Goal: Information Seeking & Learning: Learn about a topic

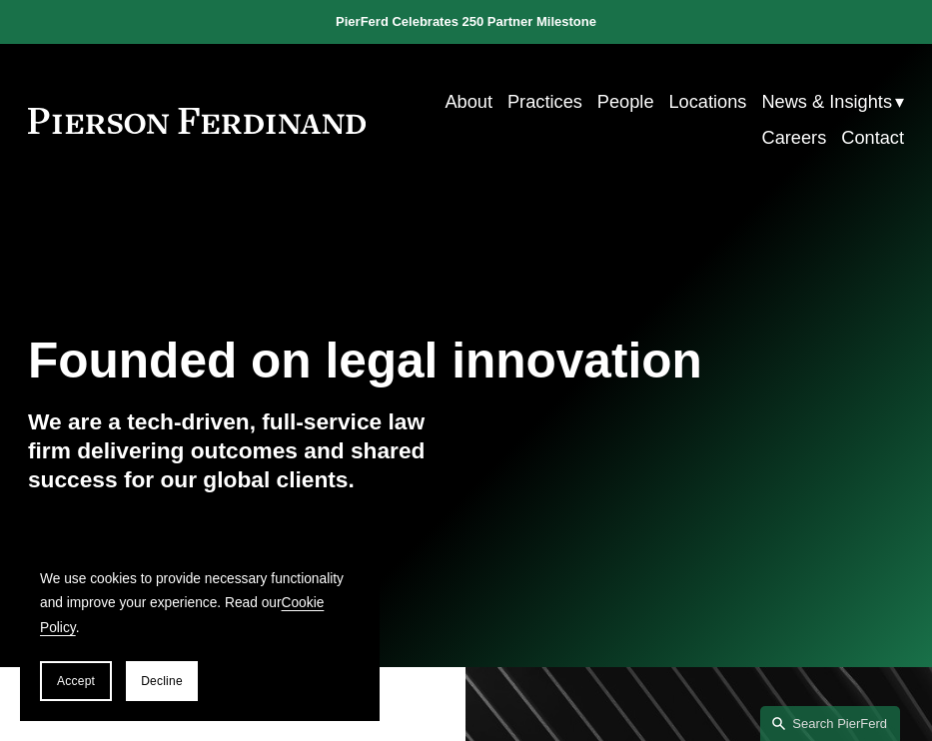
click at [658, 311] on div "Founded on legal innovation We are a tech-driven, full-service law firm deliver…" at bounding box center [466, 432] width 932 height 367
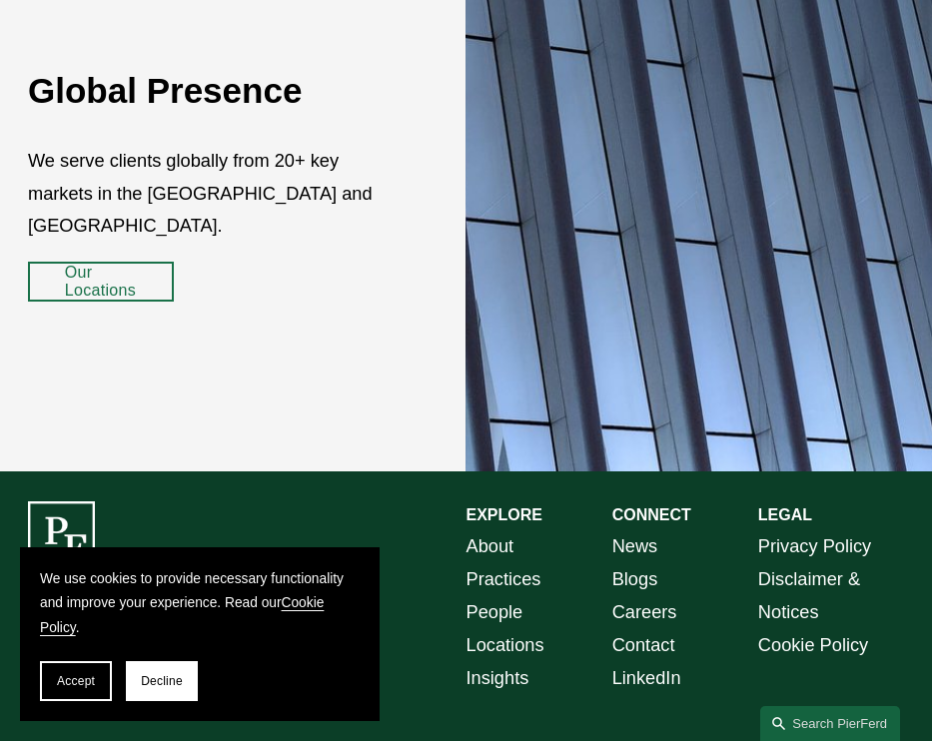
scroll to position [2902, 0]
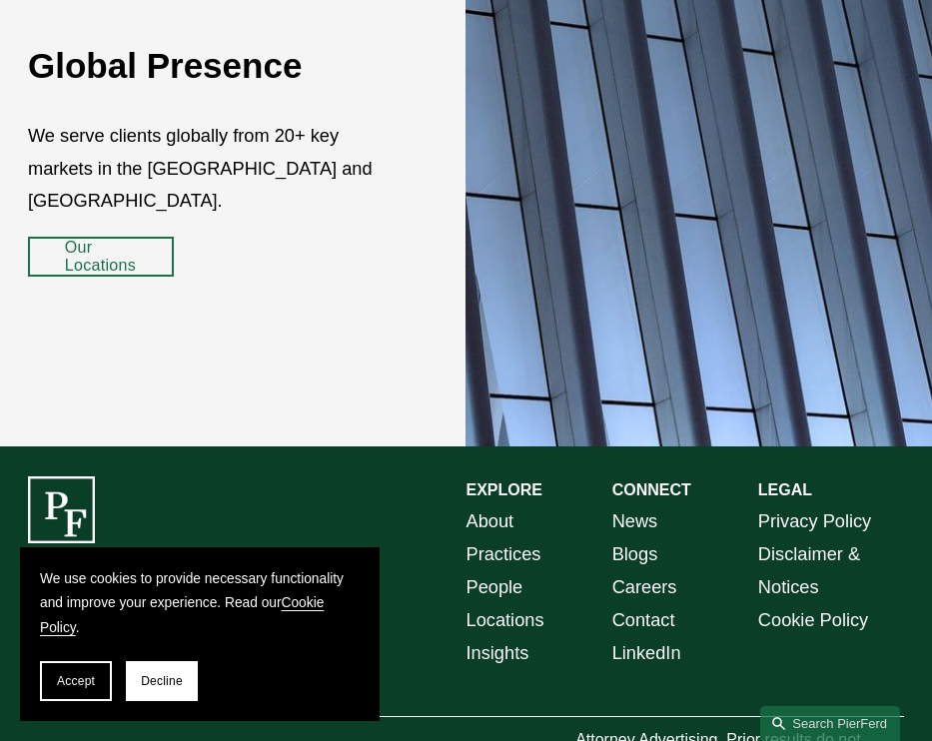
click at [492, 571] on link "People" at bounding box center [494, 587] width 57 height 33
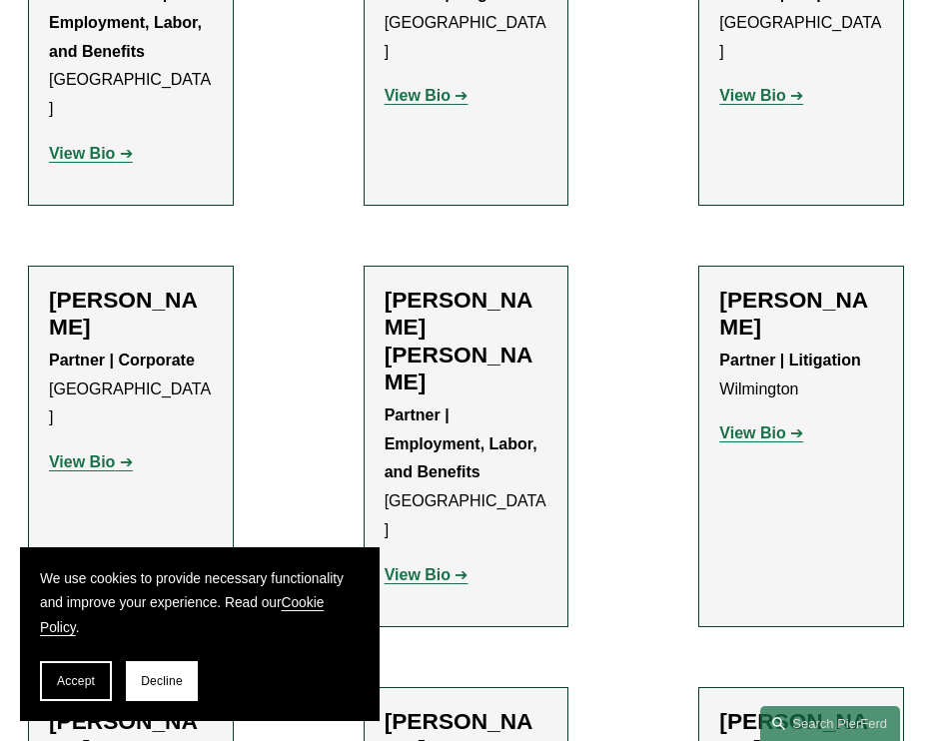
scroll to position [5691, 0]
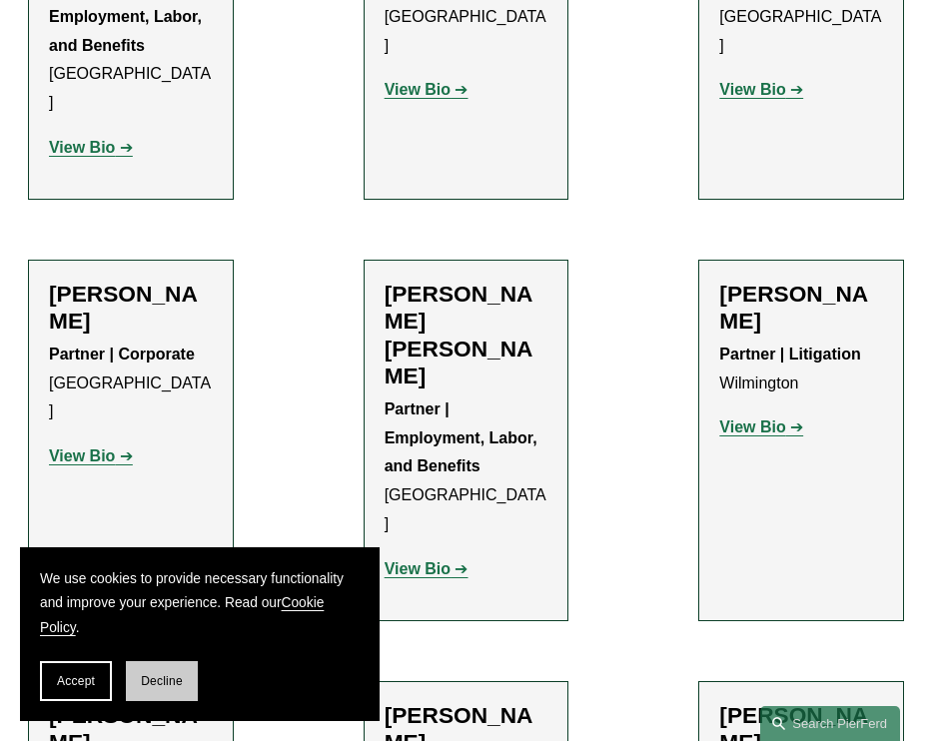
click at [175, 681] on span "Decline" at bounding box center [162, 681] width 42 height 14
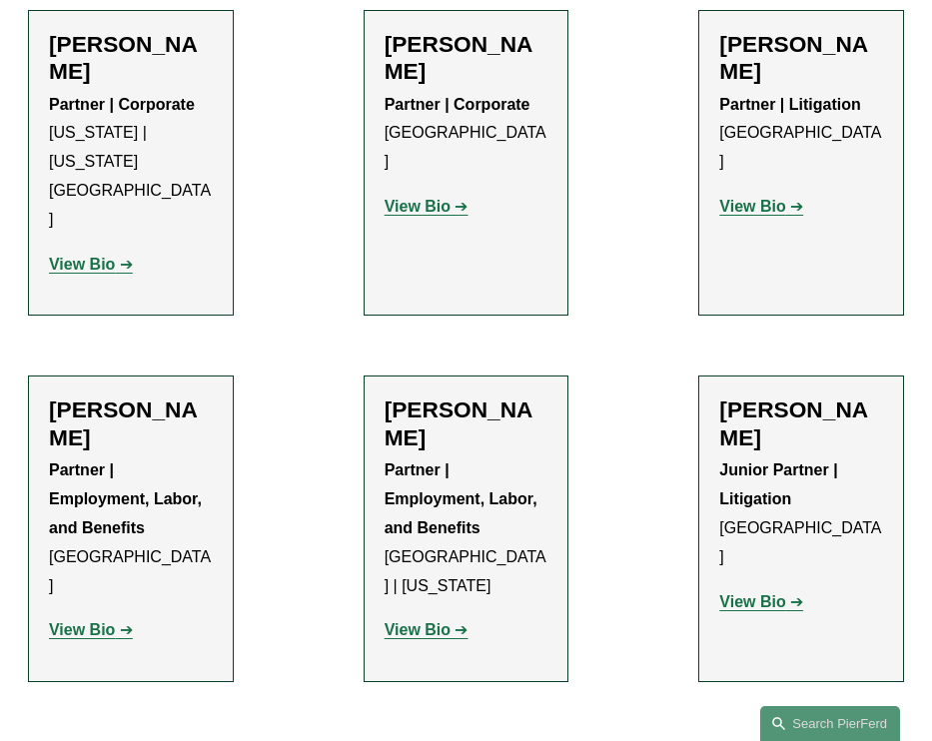
scroll to position [14078, 0]
